Goal: Find specific page/section: Find specific page/section

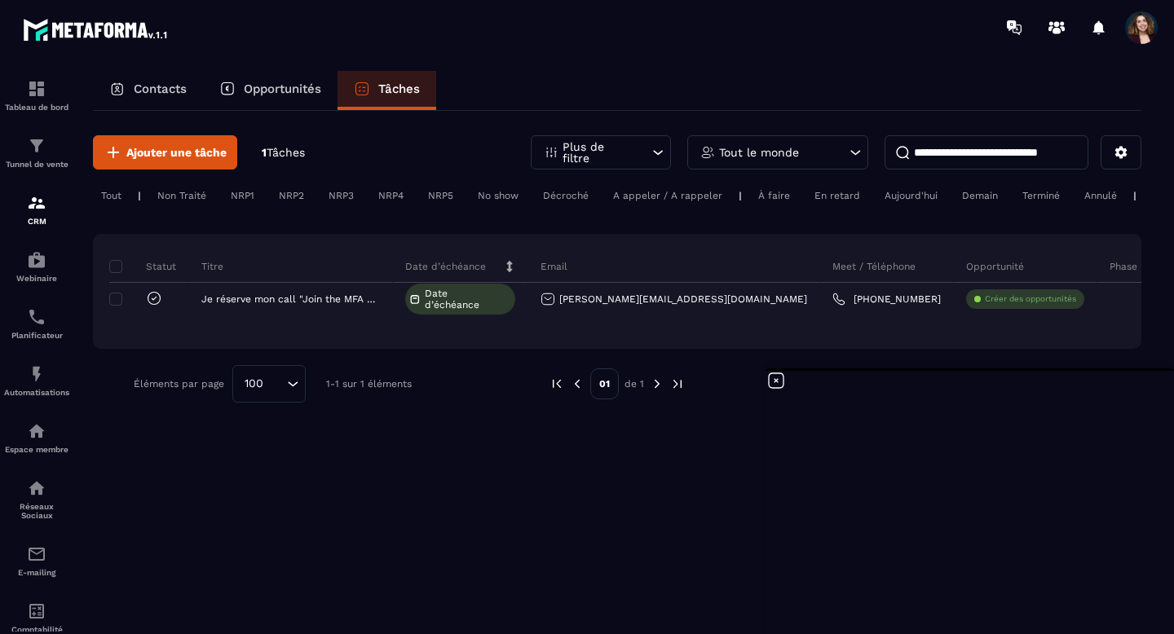
scroll to position [2996, 0]
click at [187, 88] on p "Contacts" at bounding box center [160, 89] width 53 height 15
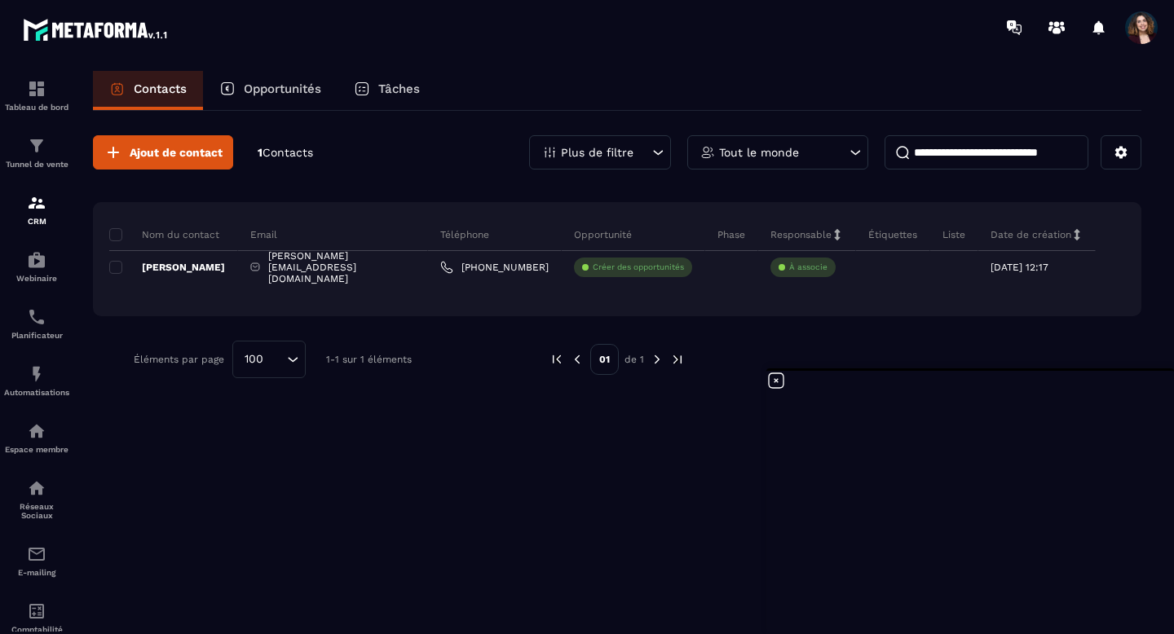
click at [779, 382] on icon at bounding box center [776, 381] width 20 height 20
click at [1133, 602] on span "Ouvrir le chat" at bounding box center [1129, 595] width 27 height 23
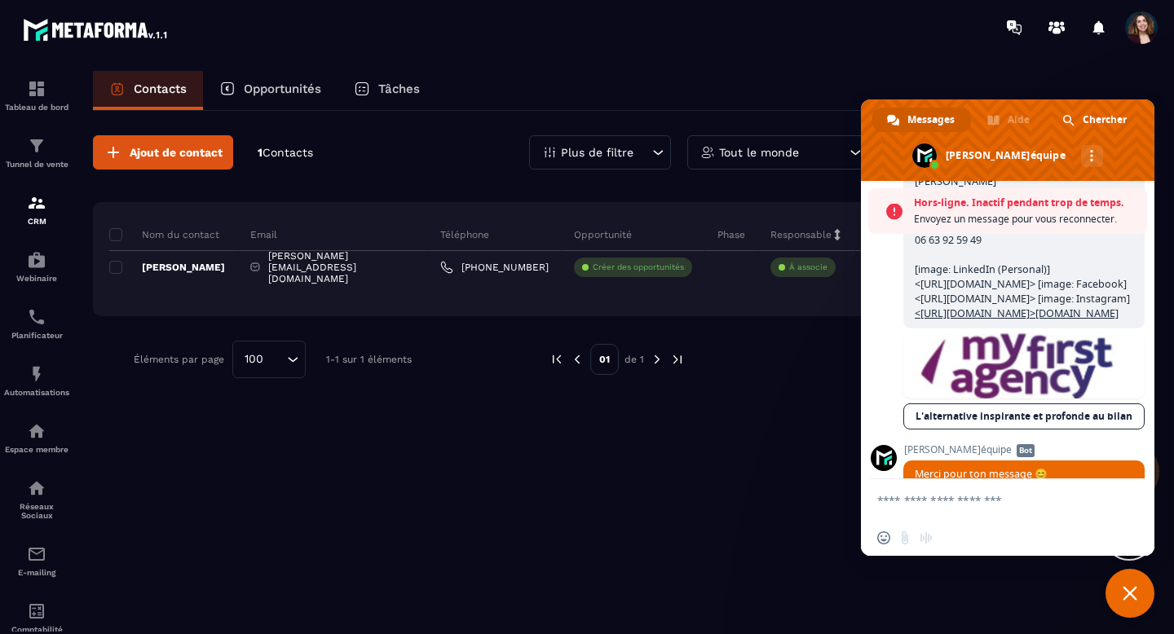
scroll to position [3704, 0]
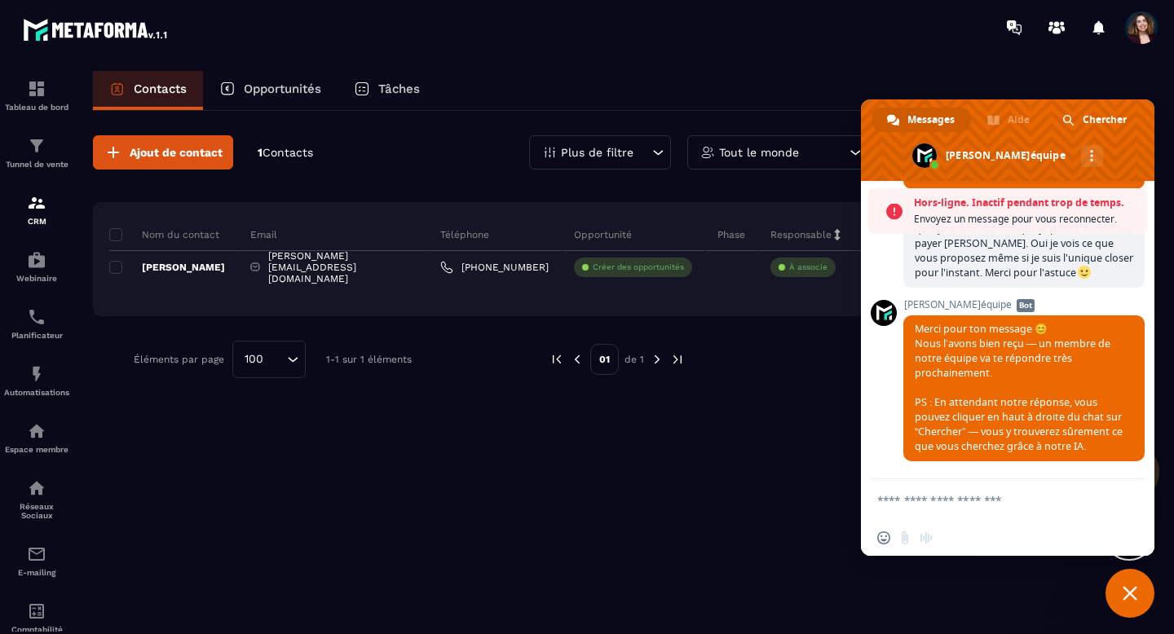
click at [635, 546] on div "Ajout de contact 1 Contacts Plus de filtre Tout le monde Nom du contact Email T…" at bounding box center [617, 371] width 1048 height 521
click at [1118, 591] on span "Fermer le chat" at bounding box center [1129, 593] width 49 height 49
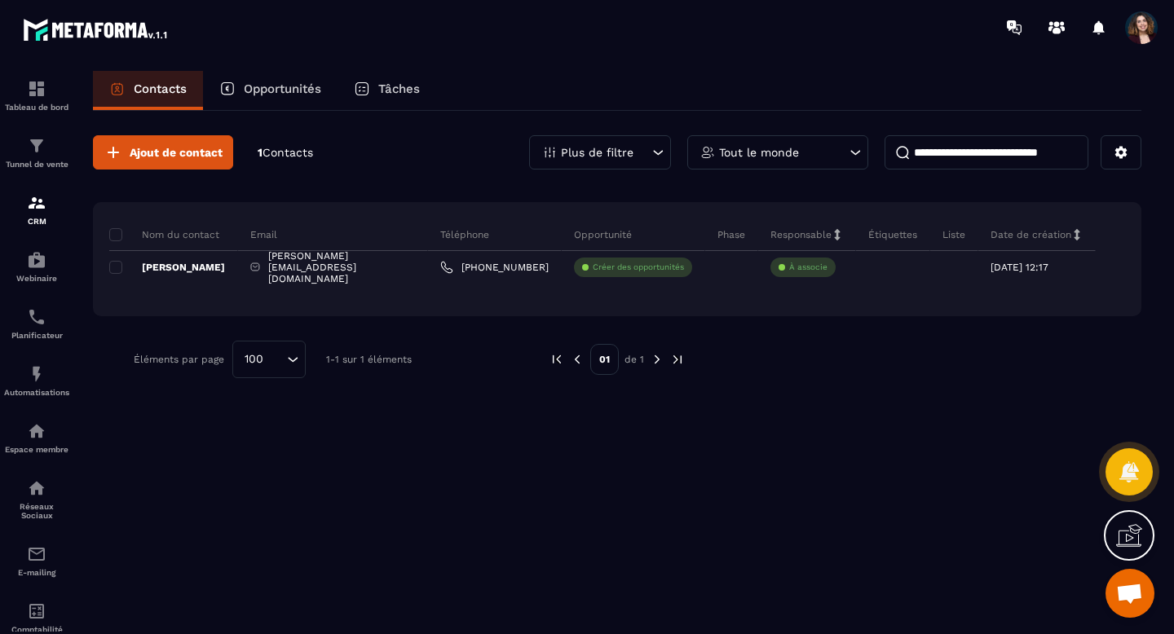
click at [1118, 544] on icon at bounding box center [1128, 539] width 25 height 16
click at [775, 383] on icon at bounding box center [776, 381] width 20 height 20
click at [880, 233] on p "Étiquettes" at bounding box center [892, 234] width 49 height 13
click at [952, 236] on p "Liste" at bounding box center [953, 234] width 23 height 13
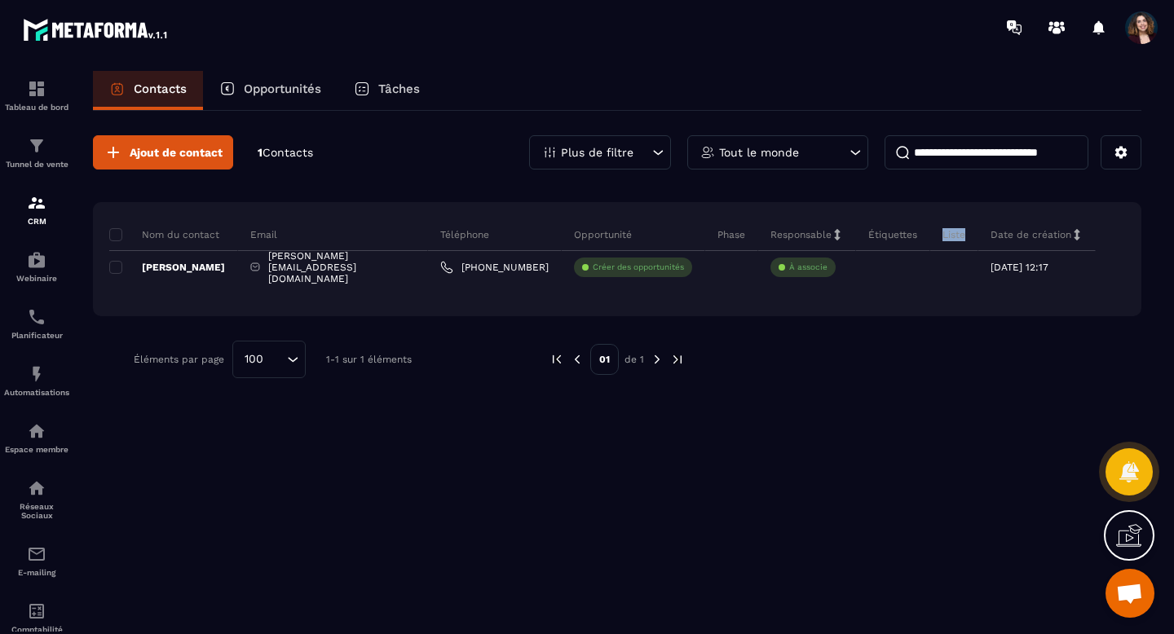
click at [952, 236] on p "Liste" at bounding box center [953, 234] width 23 height 13
click at [892, 234] on p "Étiquettes" at bounding box center [892, 234] width 49 height 13
click at [771, 522] on div "Ajout de contact 1 Contacts Plus de filtre Tout le monde Nom du contact Email T…" at bounding box center [617, 371] width 1048 height 521
click at [387, 89] on p "Tâches" at bounding box center [399, 89] width 42 height 15
